Goal: Transaction & Acquisition: Download file/media

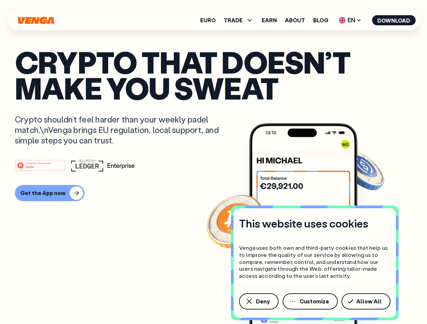
click at [213, 162] on div "#1 PRODUCT OF THE MONTH Web3" at bounding box center [213, 166] width 397 height 12
click at [258, 302] on span "Deny" at bounding box center [263, 301] width 14 height 5
click at [311, 302] on img at bounding box center [303, 236] width 108 height 226
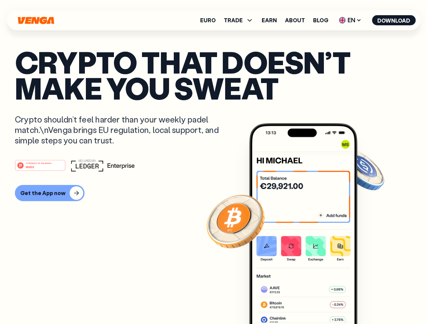
click at [367, 302] on article "Crypto that doesn’t make you sweat Crypto shouldn’t feel harder than your weekl…" at bounding box center [213, 175] width 397 height 253
click at [241, 20] on span "TRADE" at bounding box center [233, 20] width 19 height 5
click at [350, 20] on span "EN" at bounding box center [349, 20] width 27 height 11
click at [394, 20] on button "Download" at bounding box center [394, 20] width 44 height 10
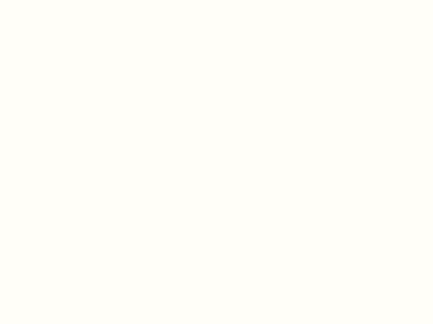
click at [49, 0] on html "This website uses cookies Venga uses both own and third-party cookies that help…" at bounding box center [216, 0] width 433 height 0
click at [41, 0] on html "This website uses cookies Venga uses both own and third-party cookies that help…" at bounding box center [216, 0] width 433 height 0
